Goal: Task Accomplishment & Management: Manage account settings

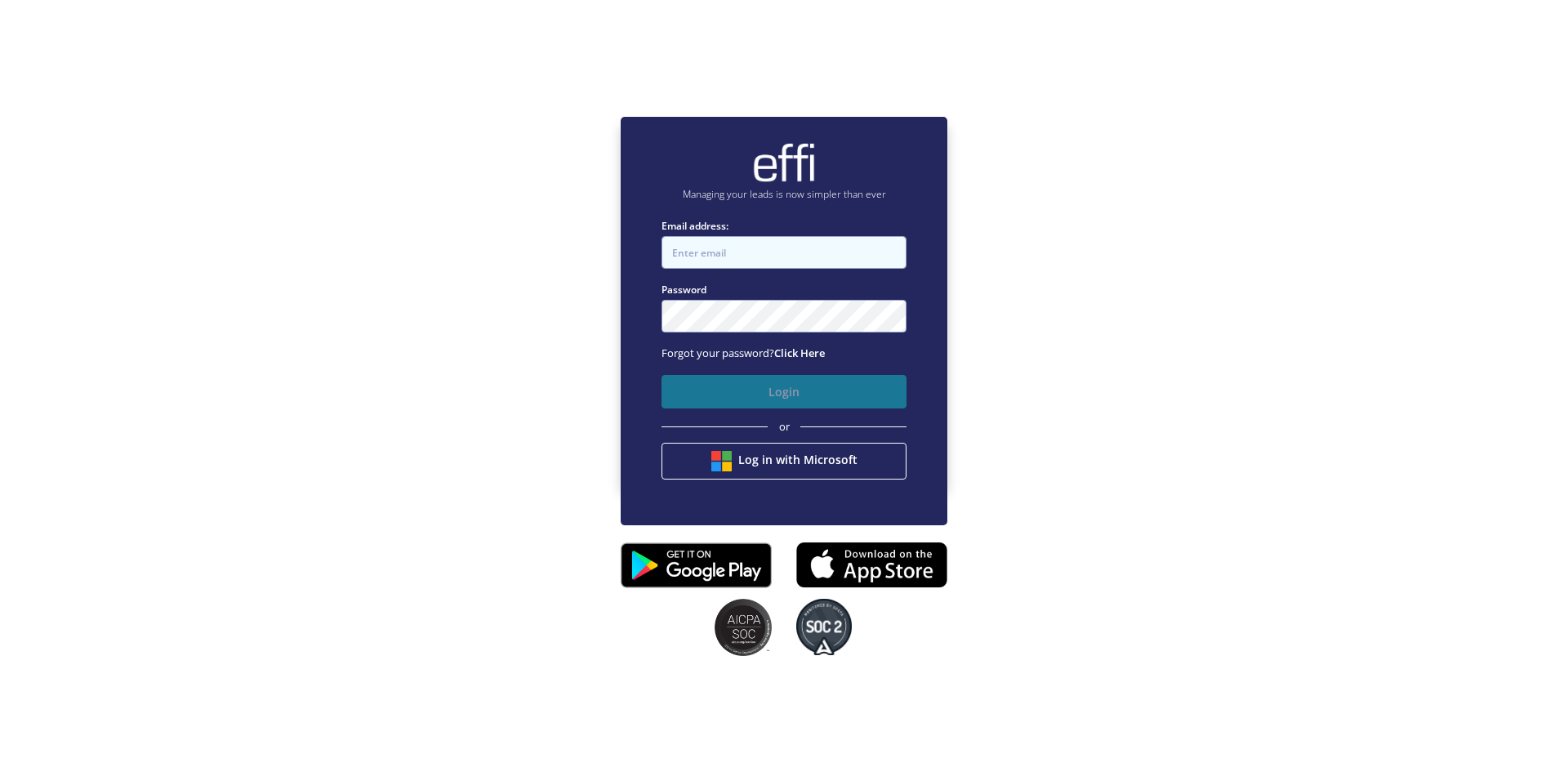
type input "[EMAIL_ADDRESS][DOMAIN_NAME]"
click at [733, 392] on button "Login" at bounding box center [784, 392] width 245 height 33
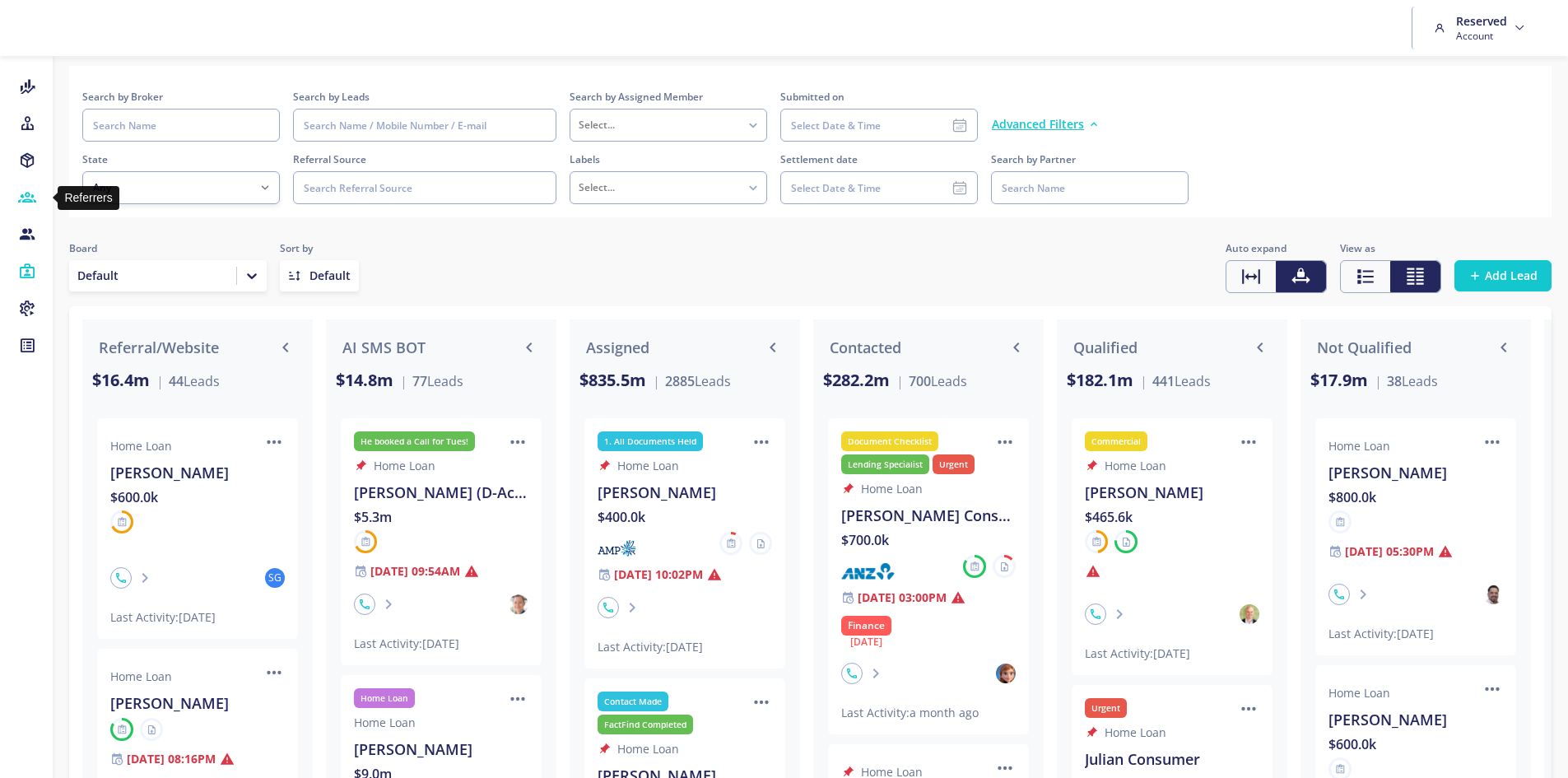
click at [32, 199] on icon at bounding box center [27, 197] width 18 height 17
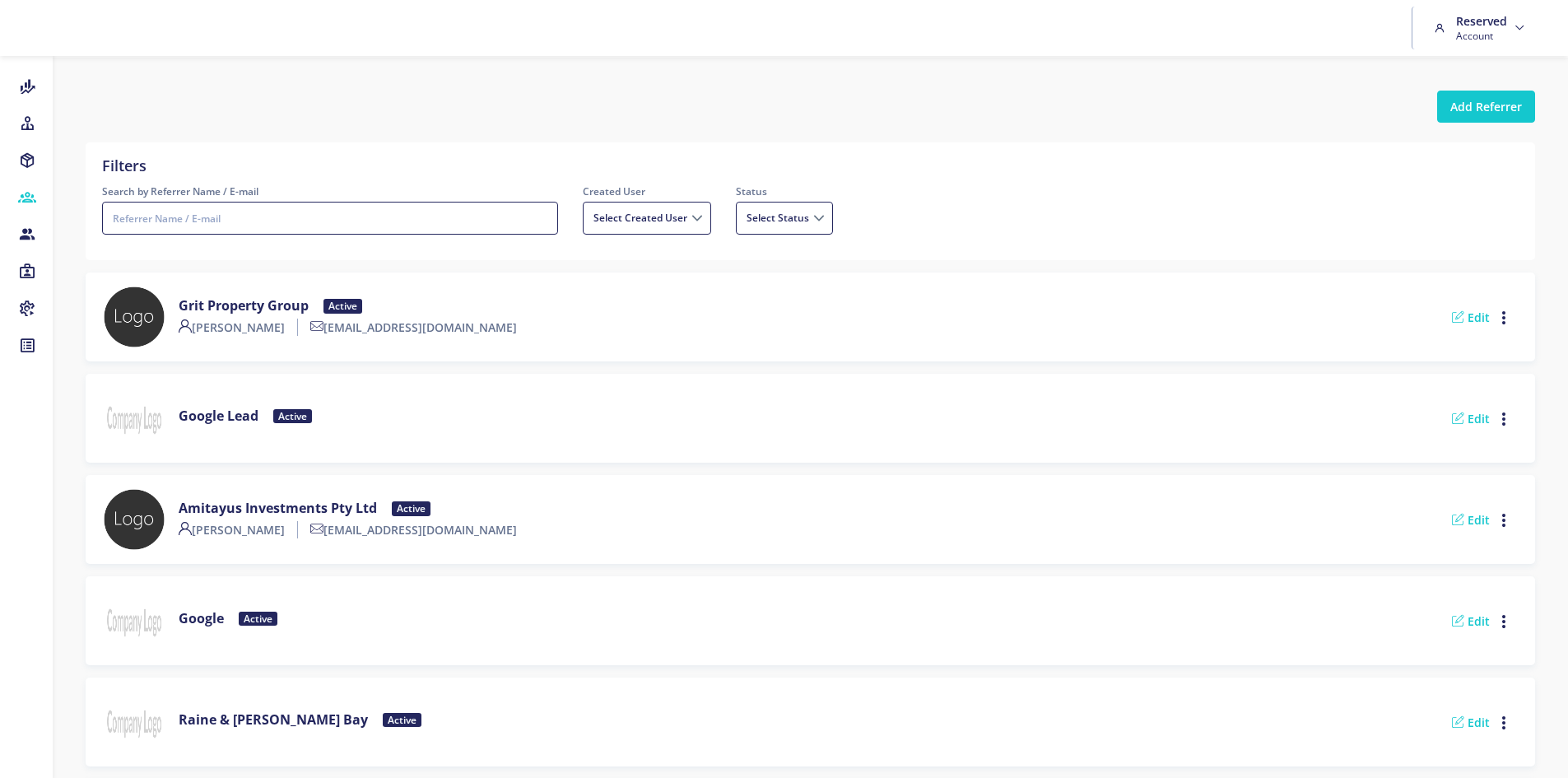
click at [288, 202] on input "Search by Referrer Name / E-mail" at bounding box center [330, 218] width 456 height 33
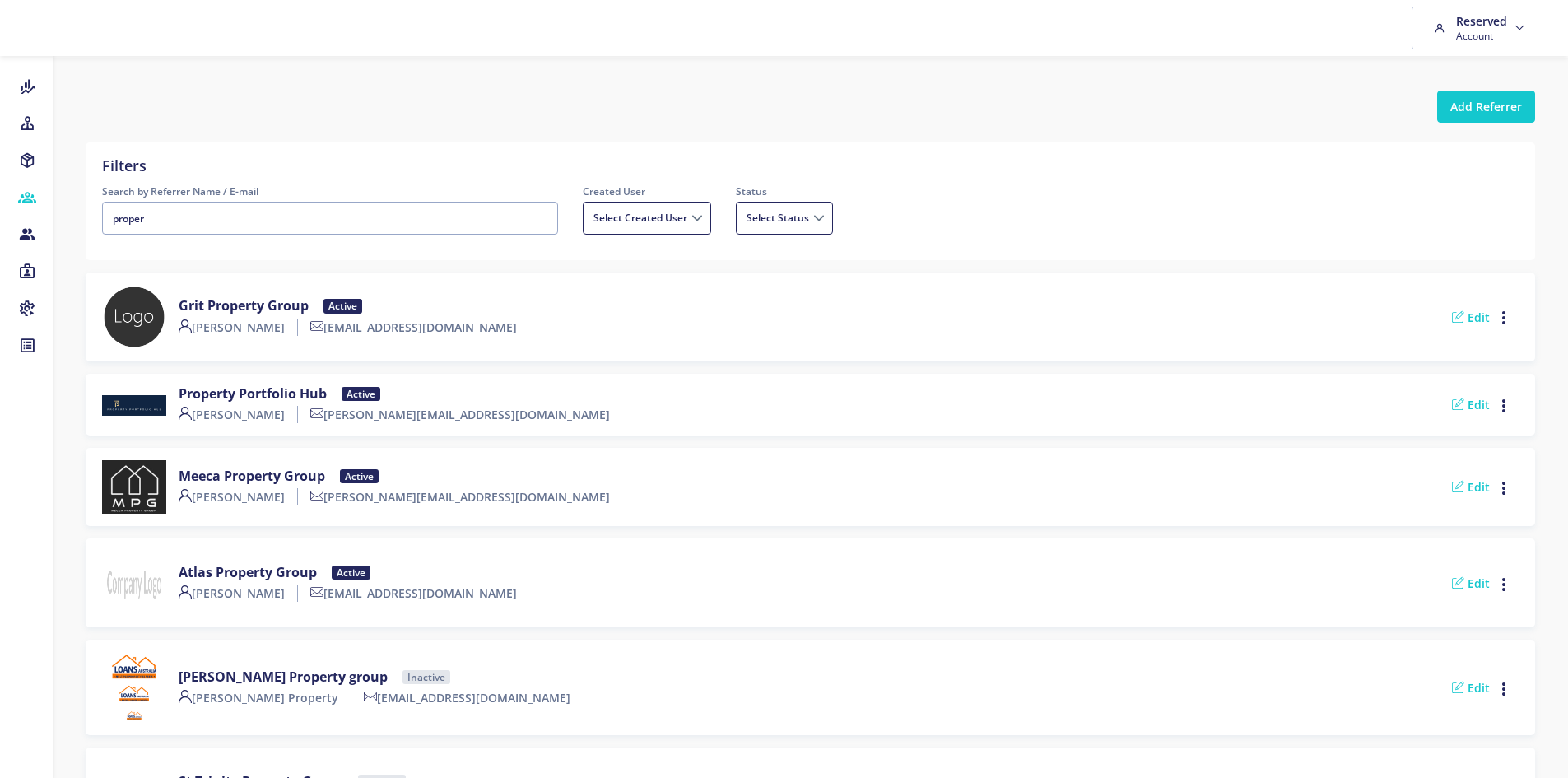
click at [842, 479] on div "Meeca Property Group Active [PERSON_NAME] [PERSON_NAME][EMAIL_ADDRESS][DOMAIN_N…" at bounding box center [811, 487] width 1417 height 53
click at [418, 220] on input "proper" at bounding box center [330, 218] width 456 height 33
type input "property dolla"
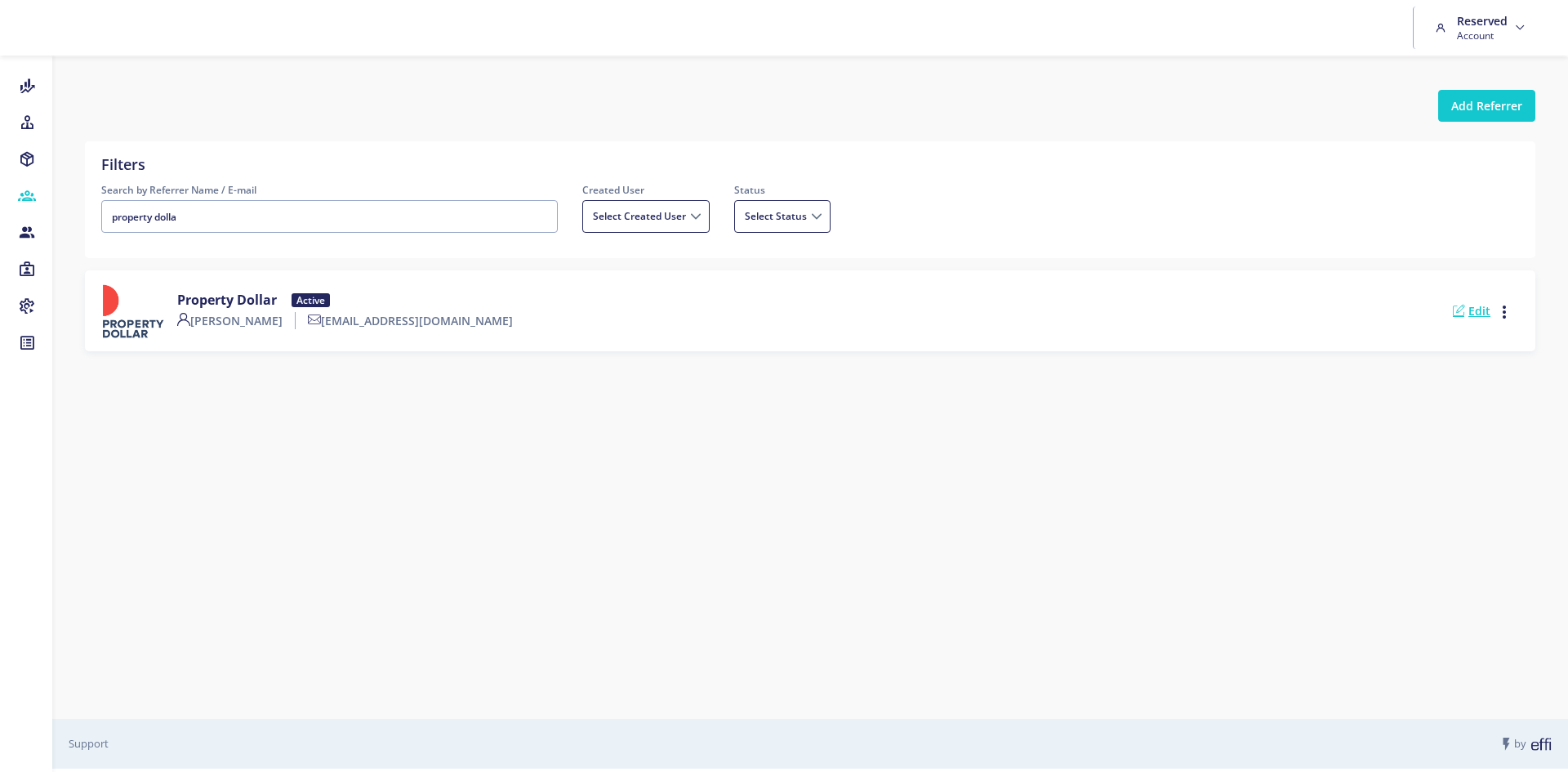
click at [1483, 315] on link "Edit" at bounding box center [1471, 311] width 38 height 16
select select
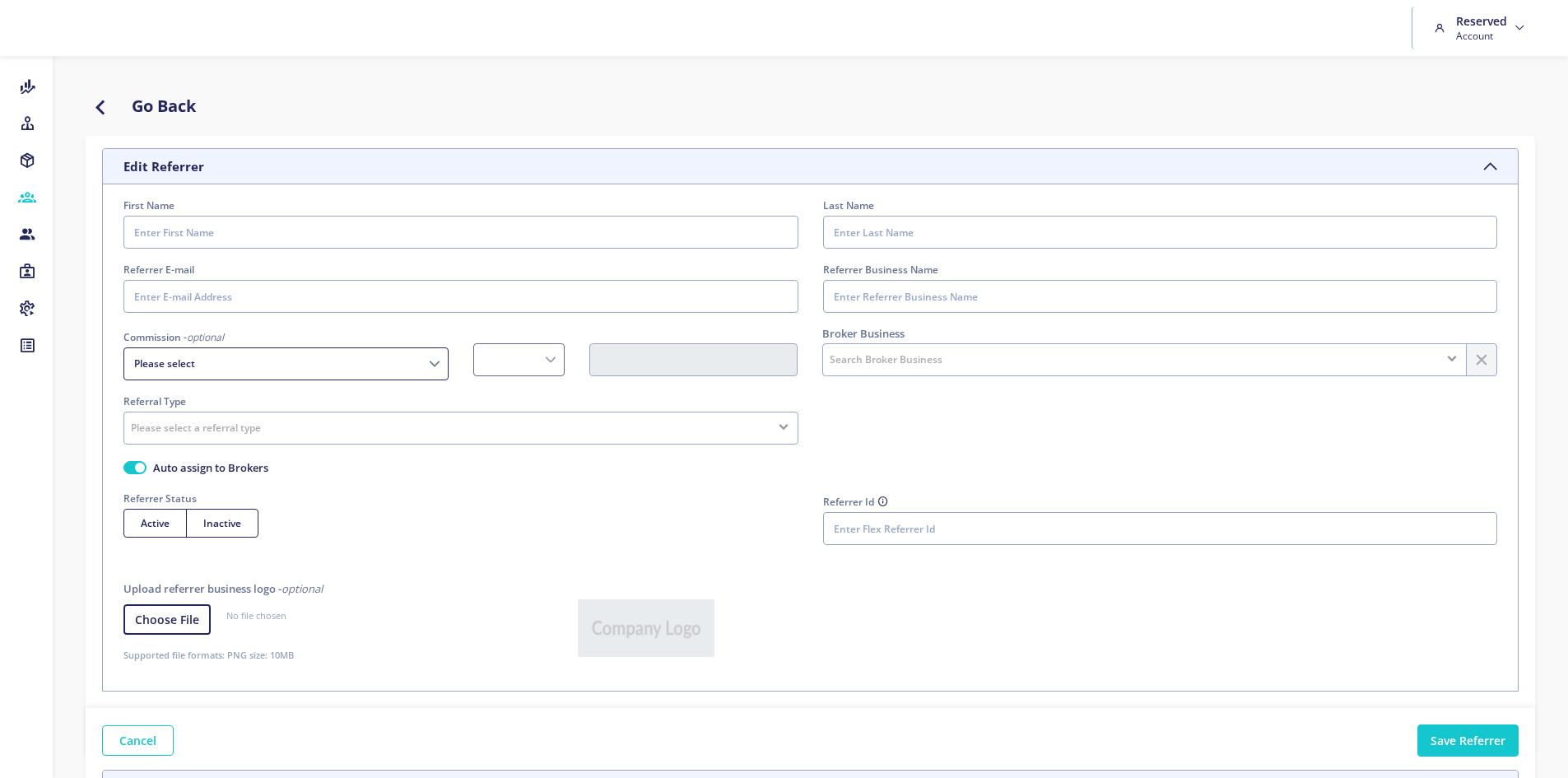
type input "Nasim"
type input "VK"
type input "[EMAIL_ADDRESS][DOMAIN_NAME]"
type input "Property Dollar"
select select "Fixed"
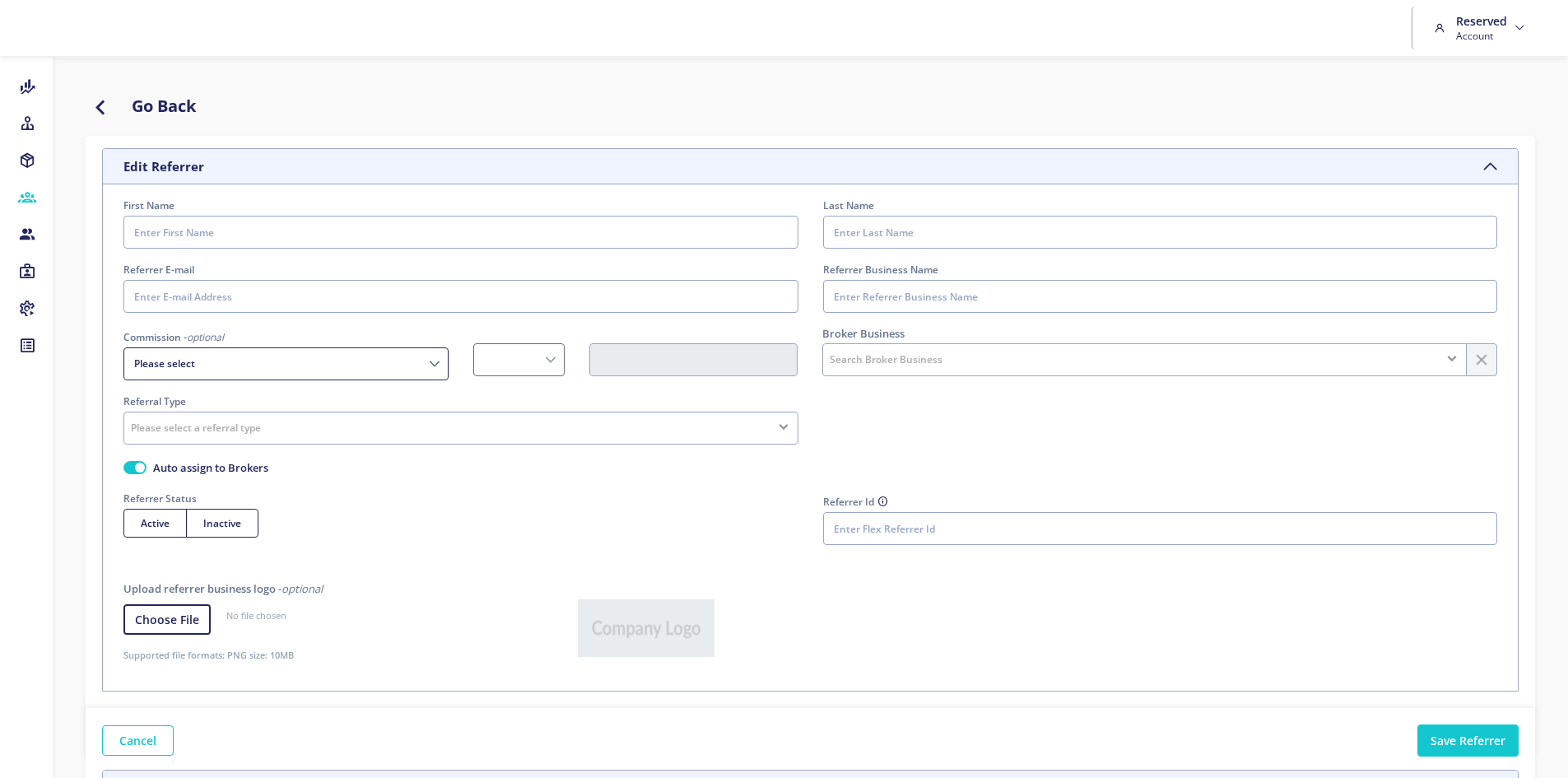
radio input "true"
type input "WB9N0Omzw5e1wmRvrsFtIwNB6Hg4gykQlug5TVlmVtPH8oAPqMSZU7kI8w0ZPzkUvQeNcI4u9Jkp40K…"
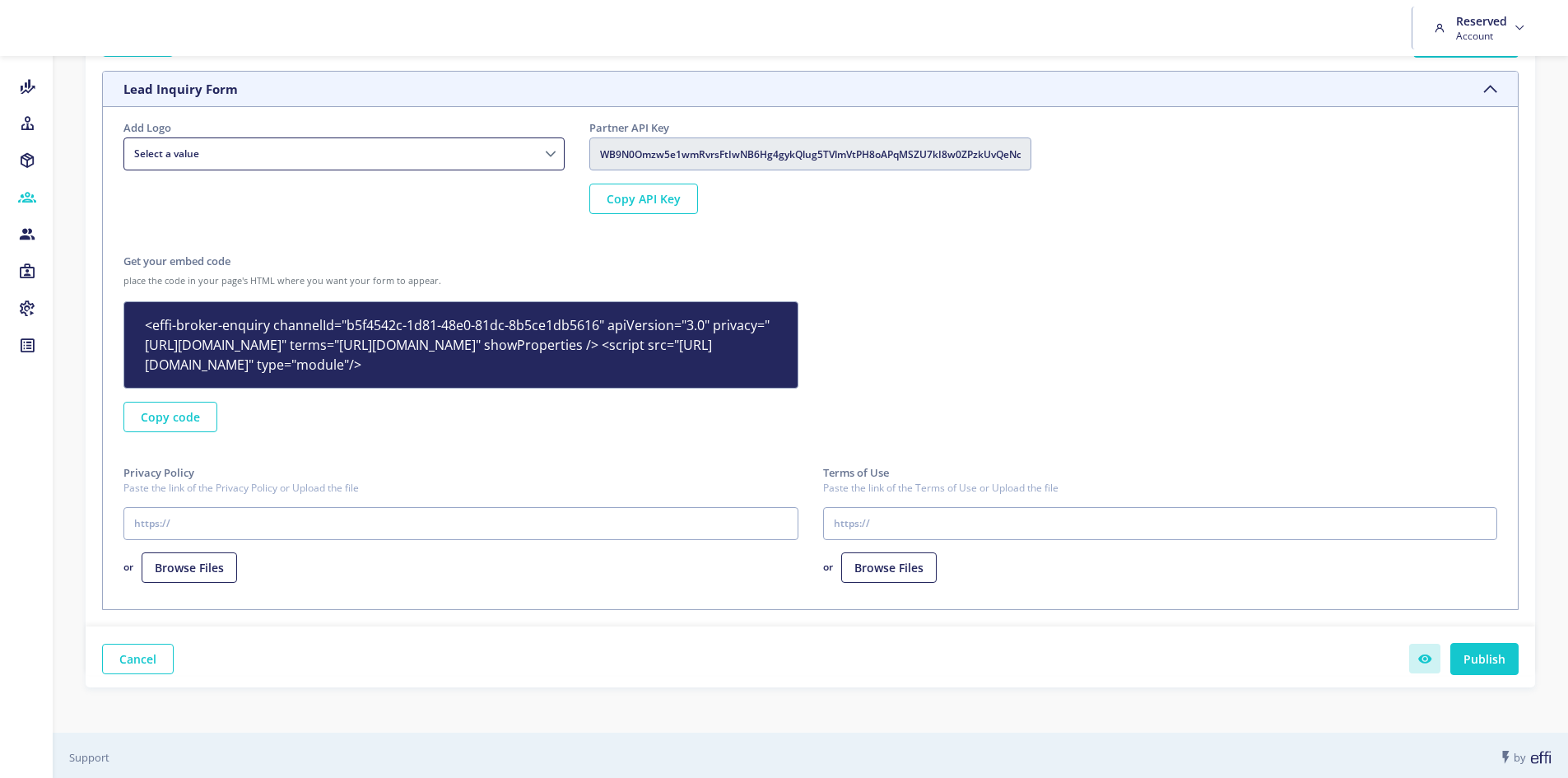
scroll to position [924, 0]
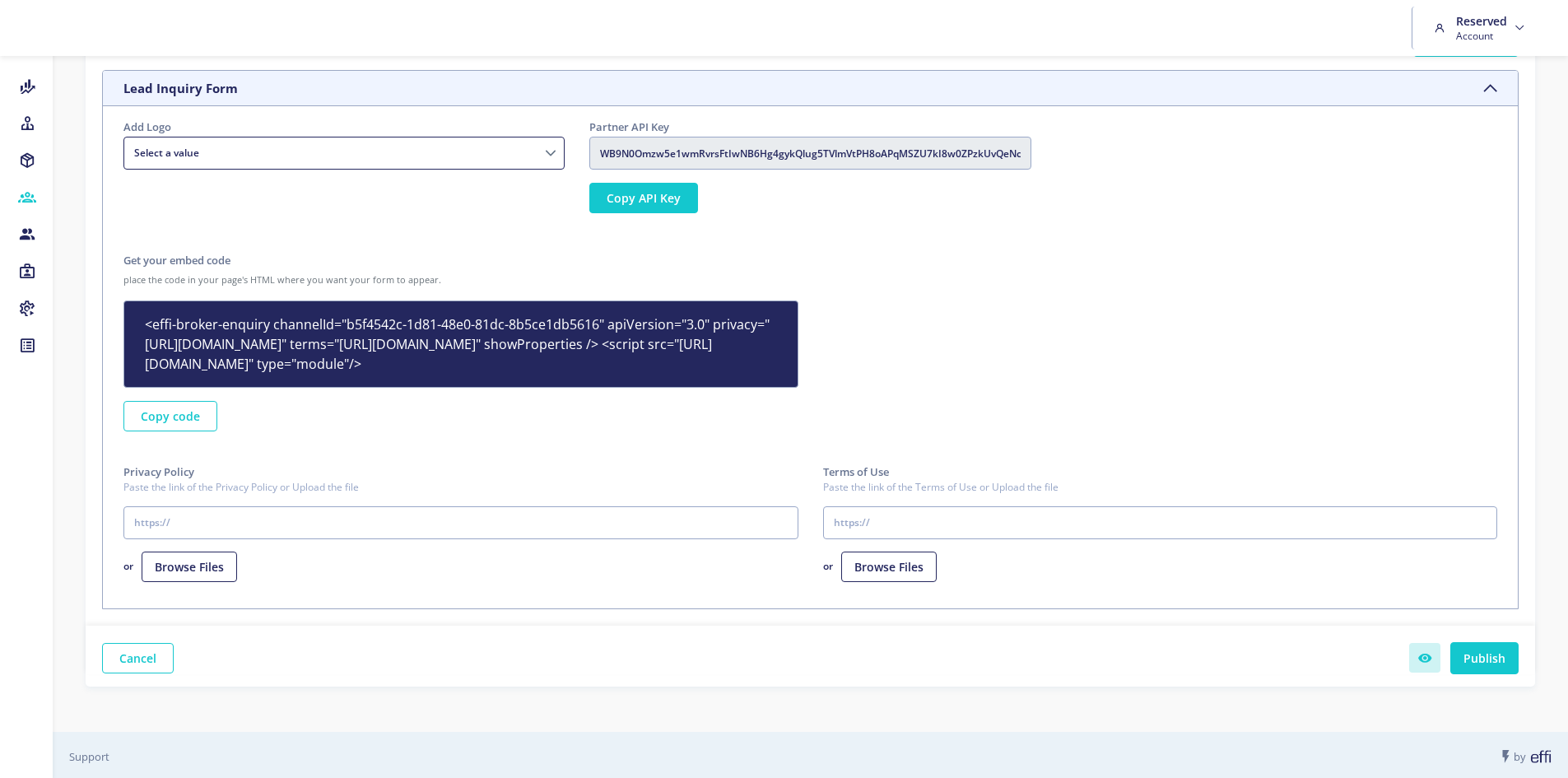
click at [652, 211] on button "Copy API Key" at bounding box center [644, 198] width 108 height 30
